Goal: Task Accomplishment & Management: Use online tool/utility

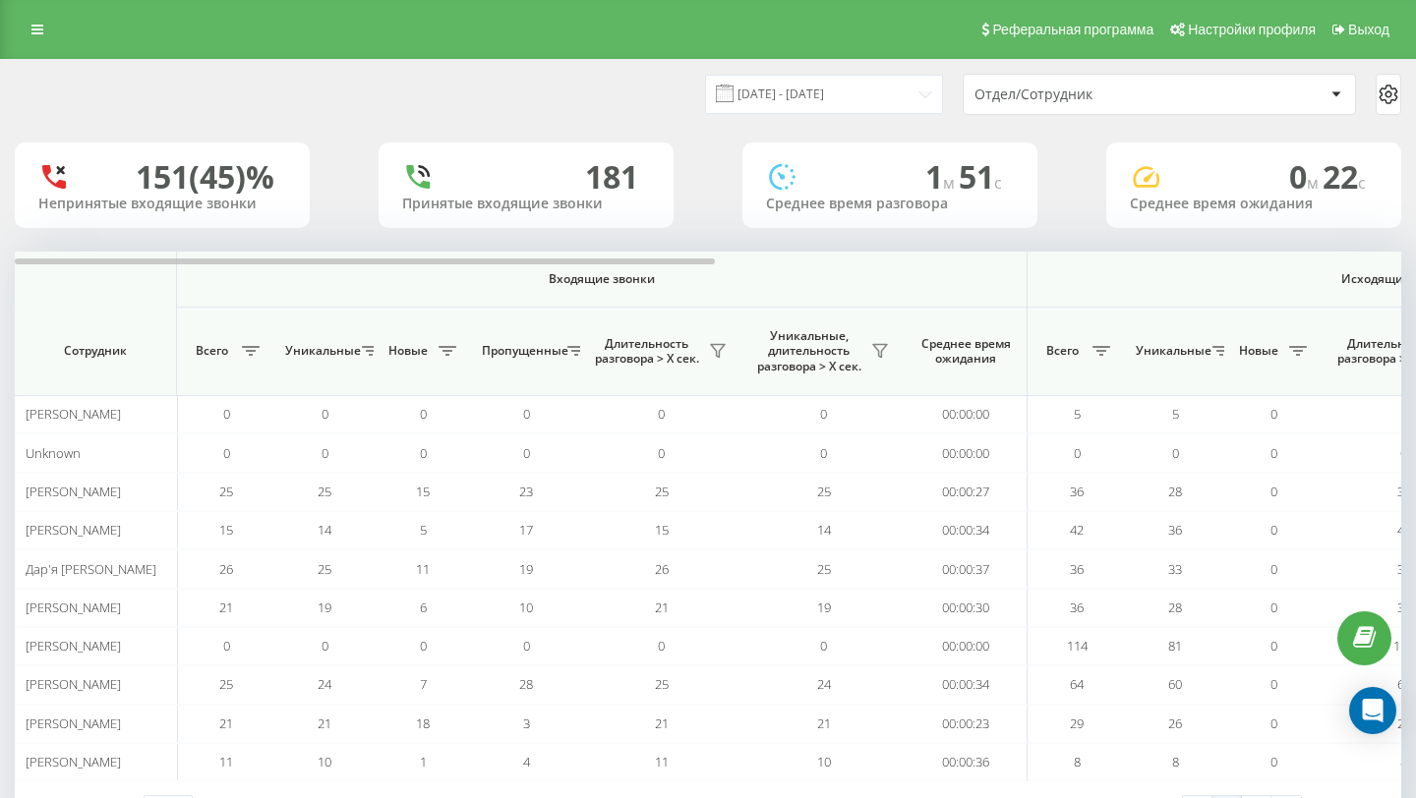
click at [1032, 103] on div "Отдел/Сотрудник" at bounding box center [1158, 94] width 391 height 39
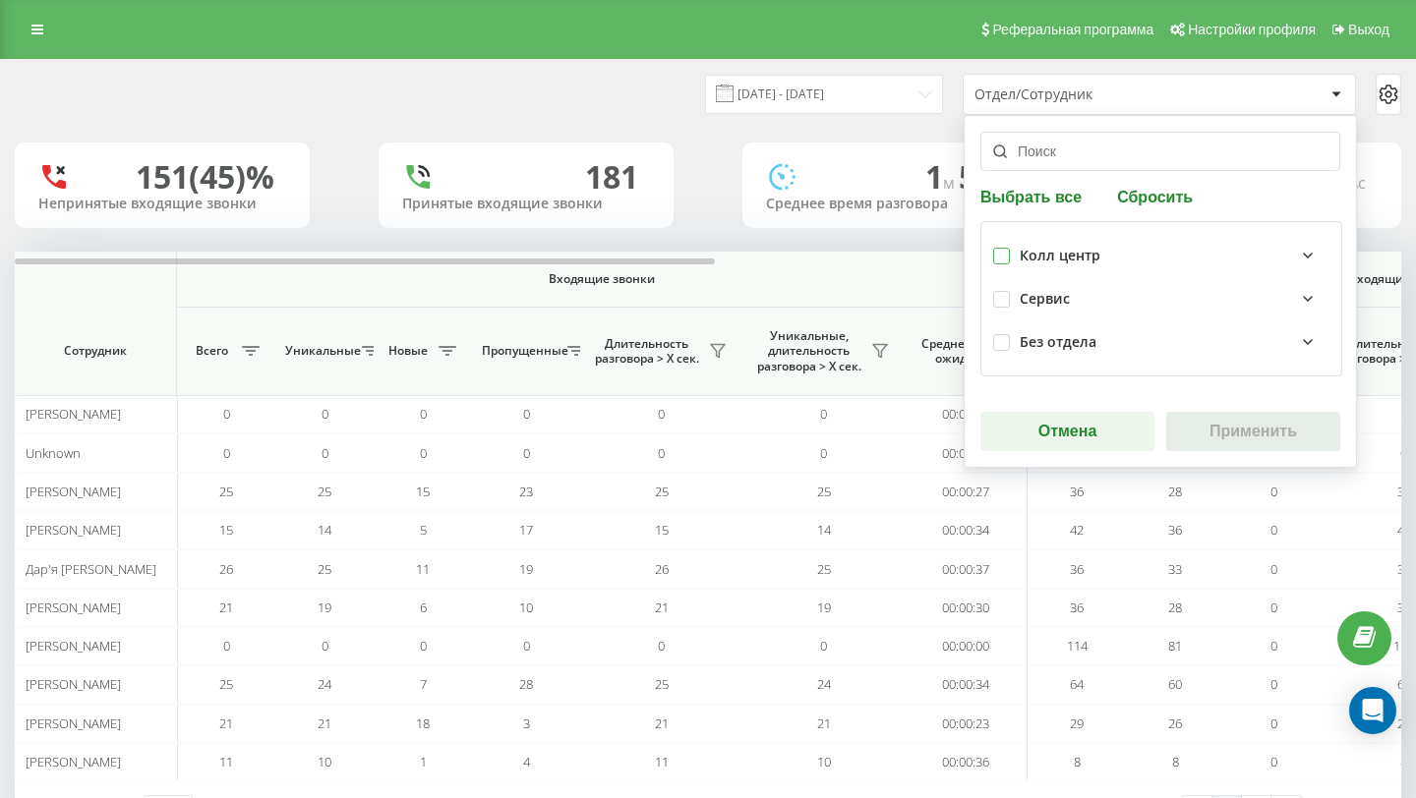
click at [1006, 248] on label at bounding box center [1001, 248] width 17 height 0
checkbox input "true"
click at [1202, 436] on button "Применить" at bounding box center [1253, 431] width 174 height 39
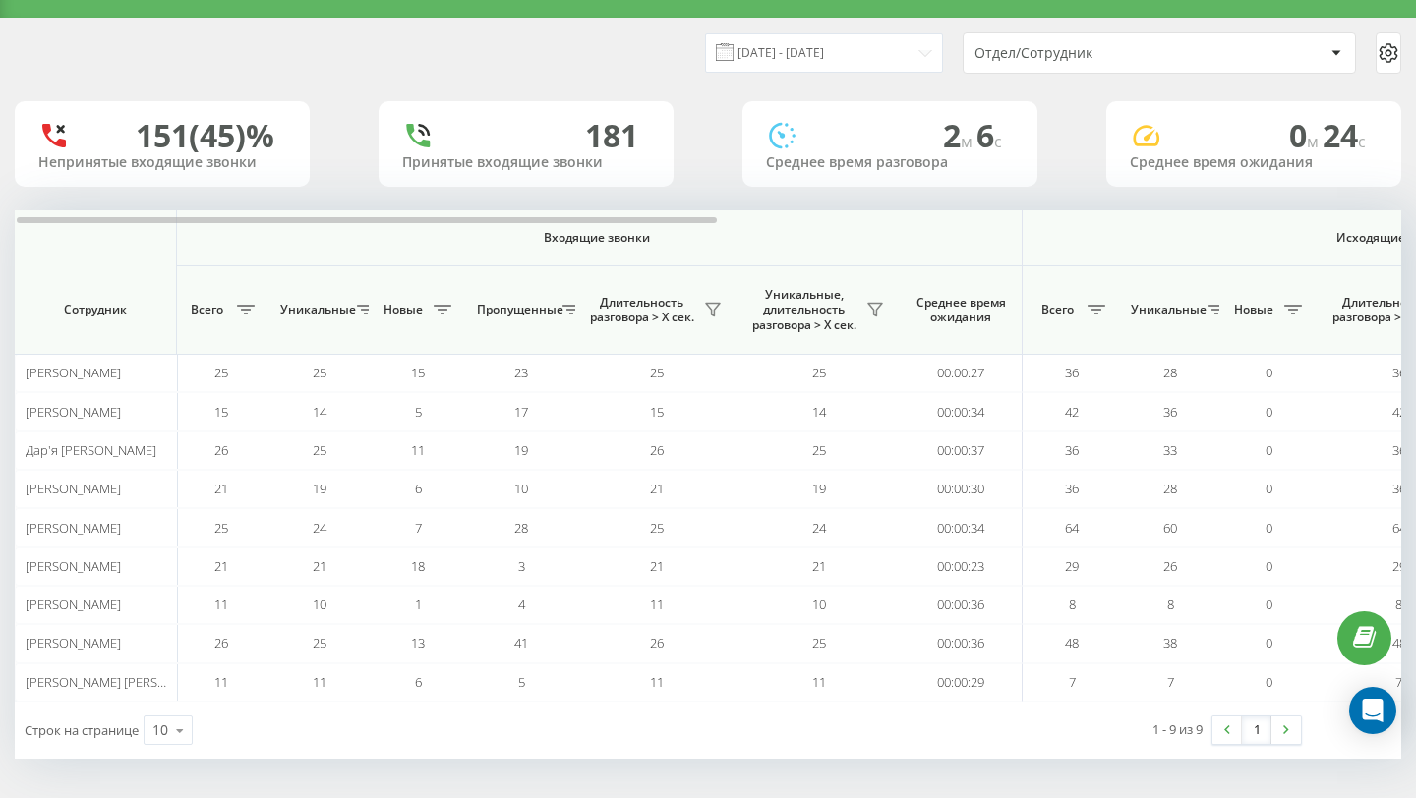
scroll to position [0, 10]
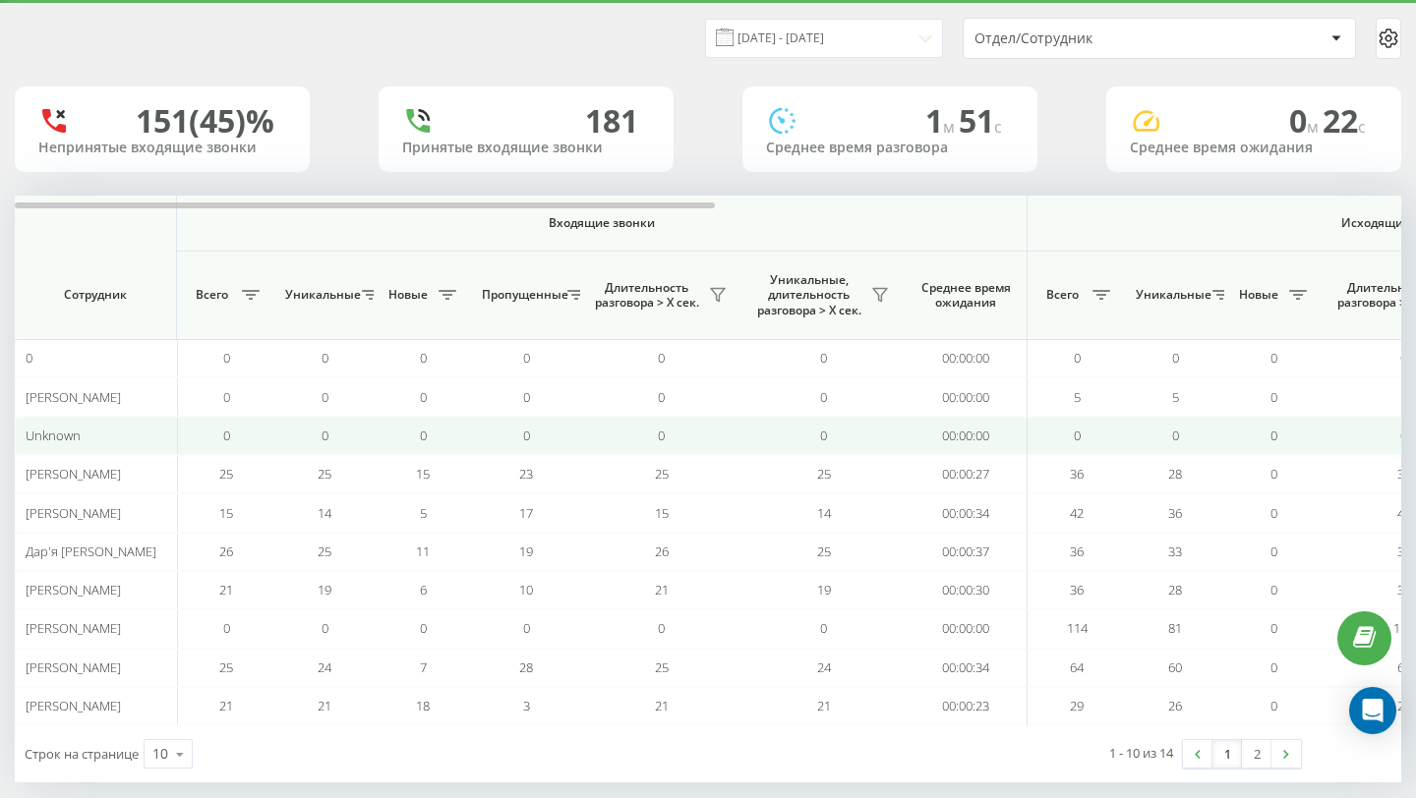
scroll to position [58, 0]
